Goal: Information Seeking & Learning: Learn about a topic

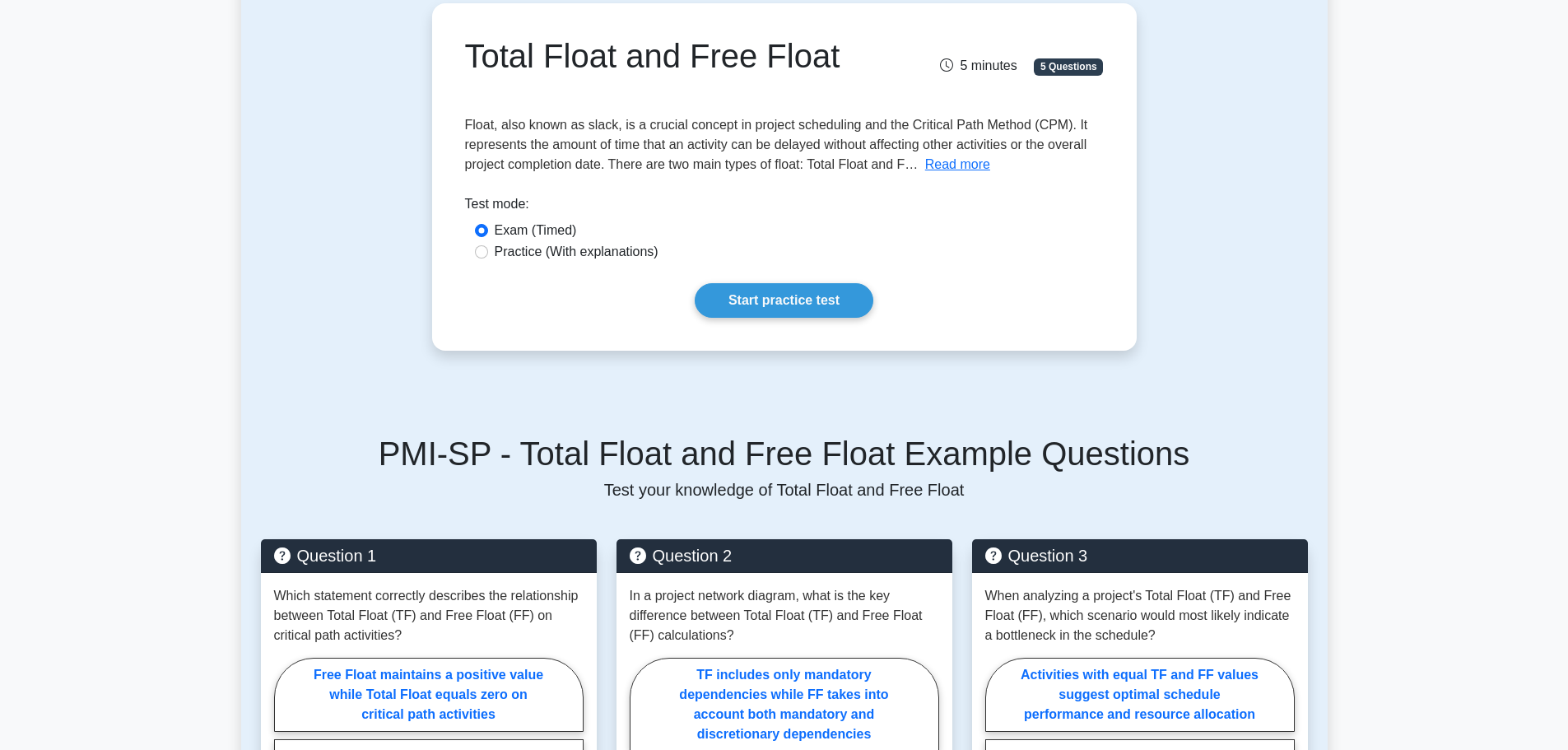
scroll to position [247, 0]
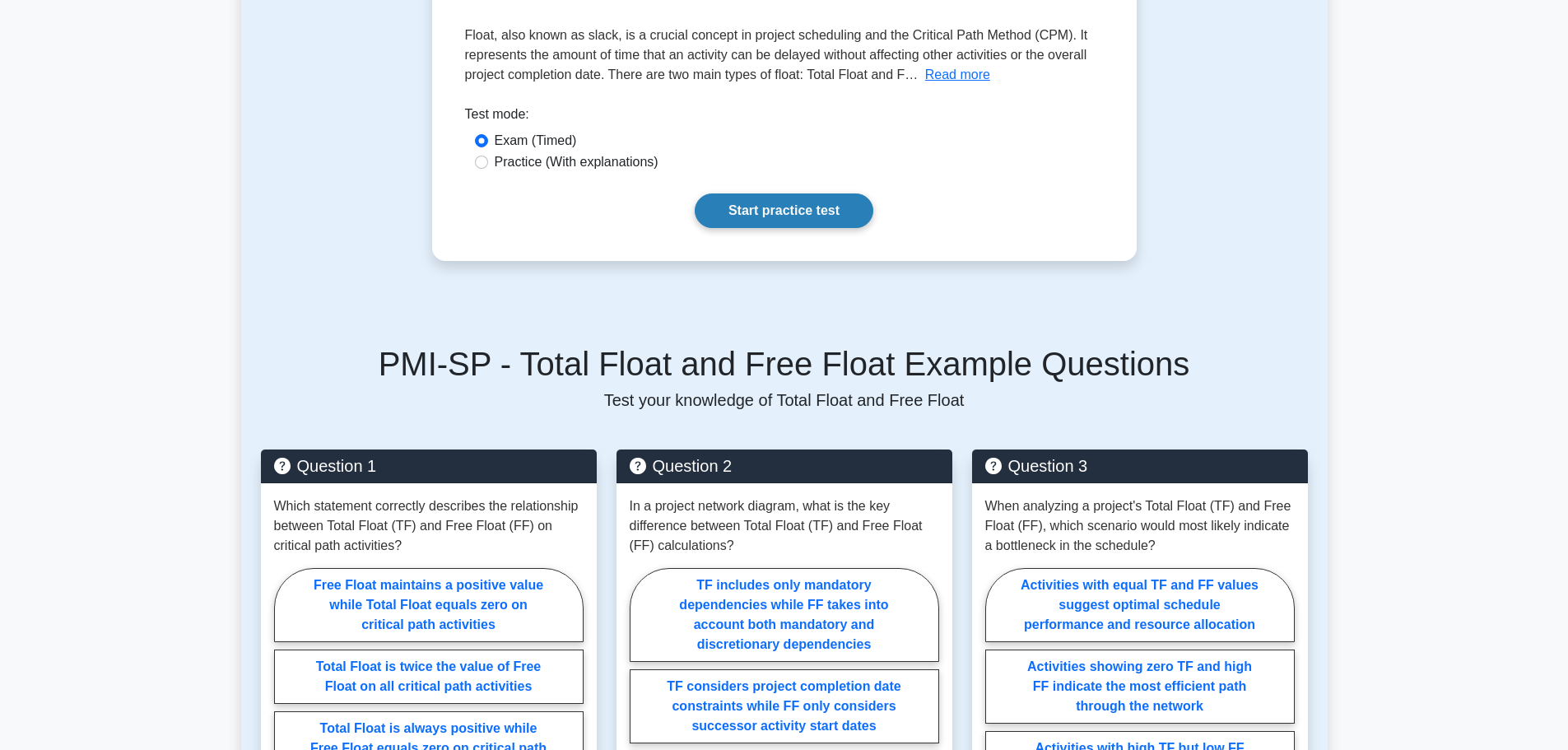
click at [786, 214] on link "Start practice test" at bounding box center [784, 211] width 179 height 35
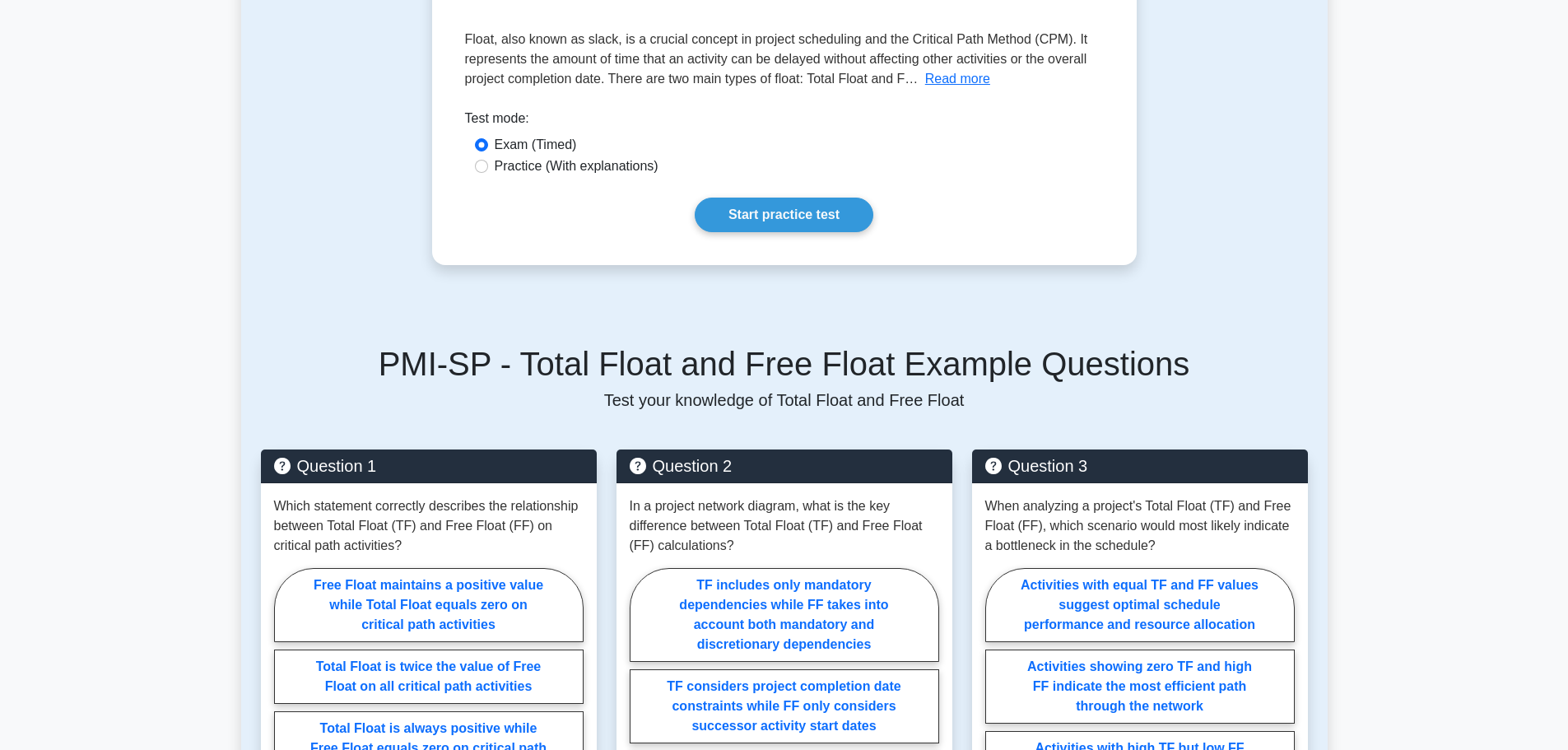
scroll to position [82, 0]
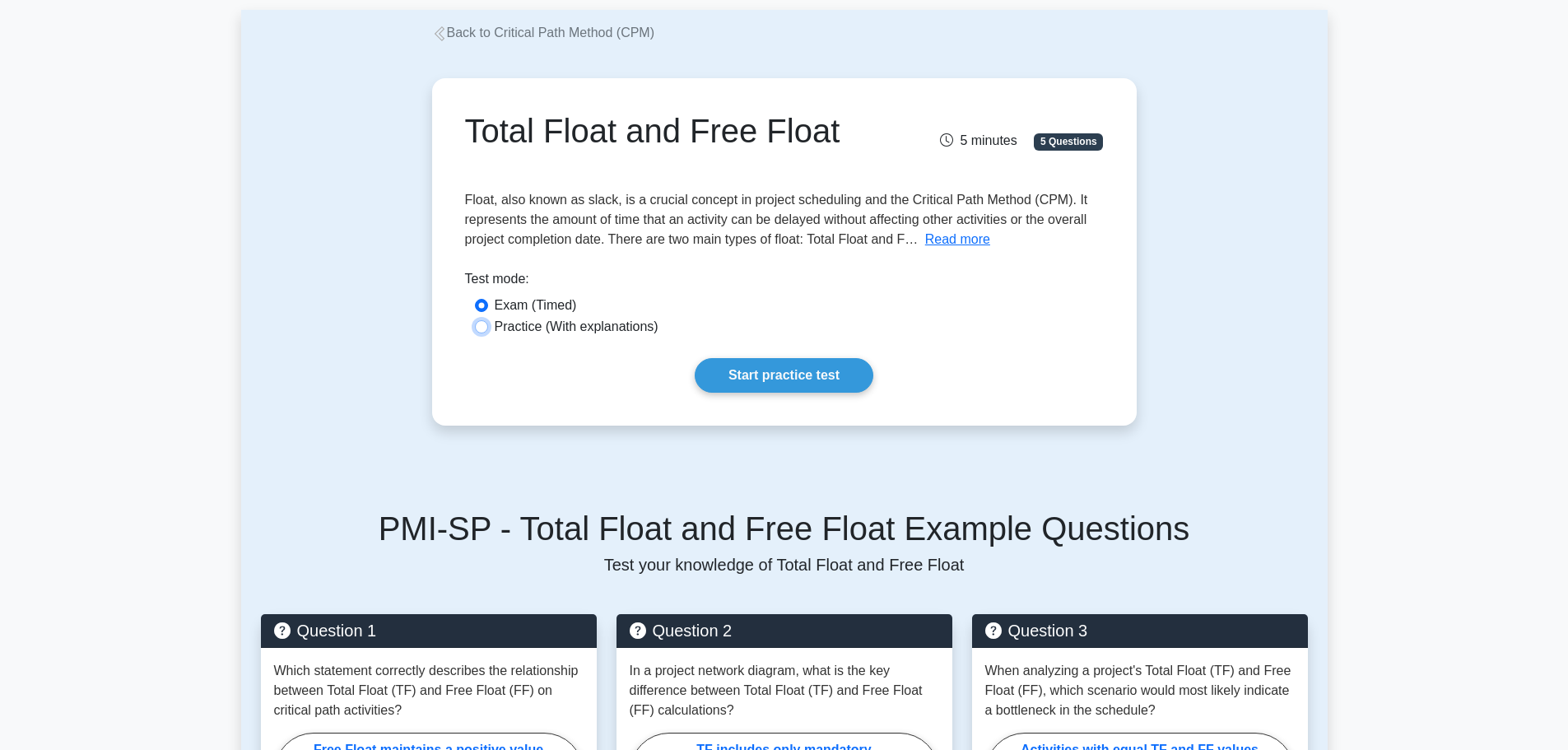
click at [485, 326] on input "Practice (With explanations)" at bounding box center [482, 327] width 13 height 13
radio input "true"
click at [771, 366] on link "Start practice test" at bounding box center [784, 375] width 179 height 35
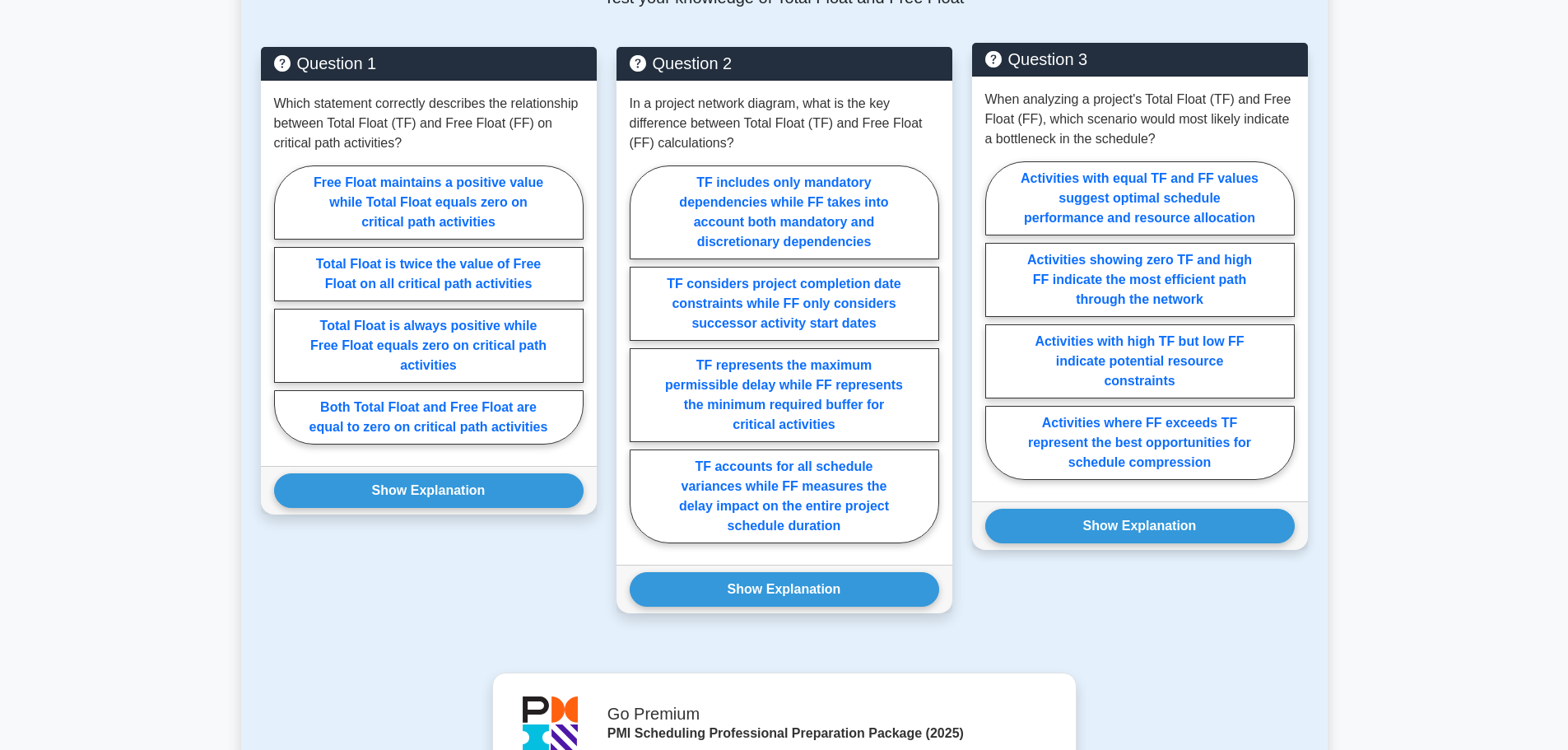
scroll to position [659, 0]
